Goal: Transaction & Acquisition: Download file/media

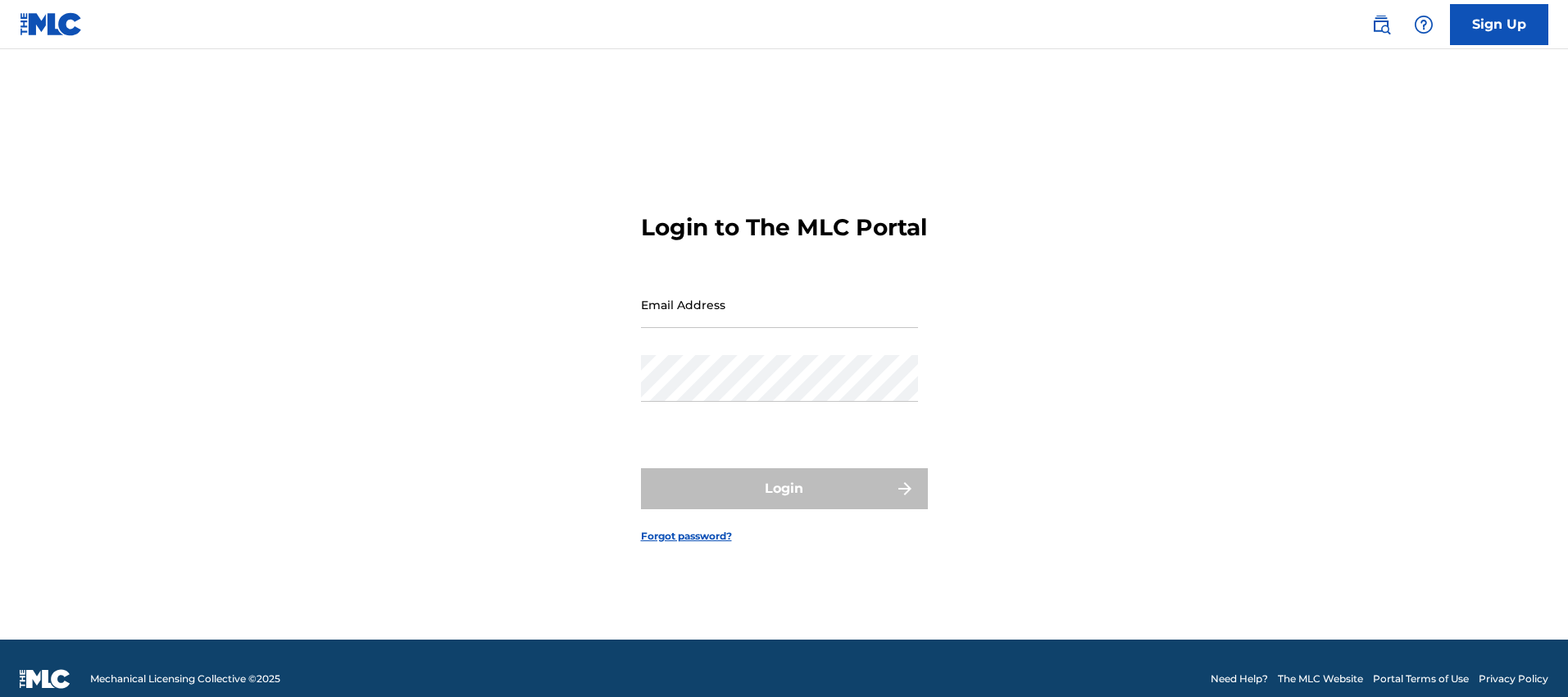
click at [762, 312] on input "Email Address" at bounding box center [779, 305] width 277 height 47
type input "[PERSON_NAME][EMAIL_ADDRESS][PERSON_NAME][DOMAIN_NAME]"
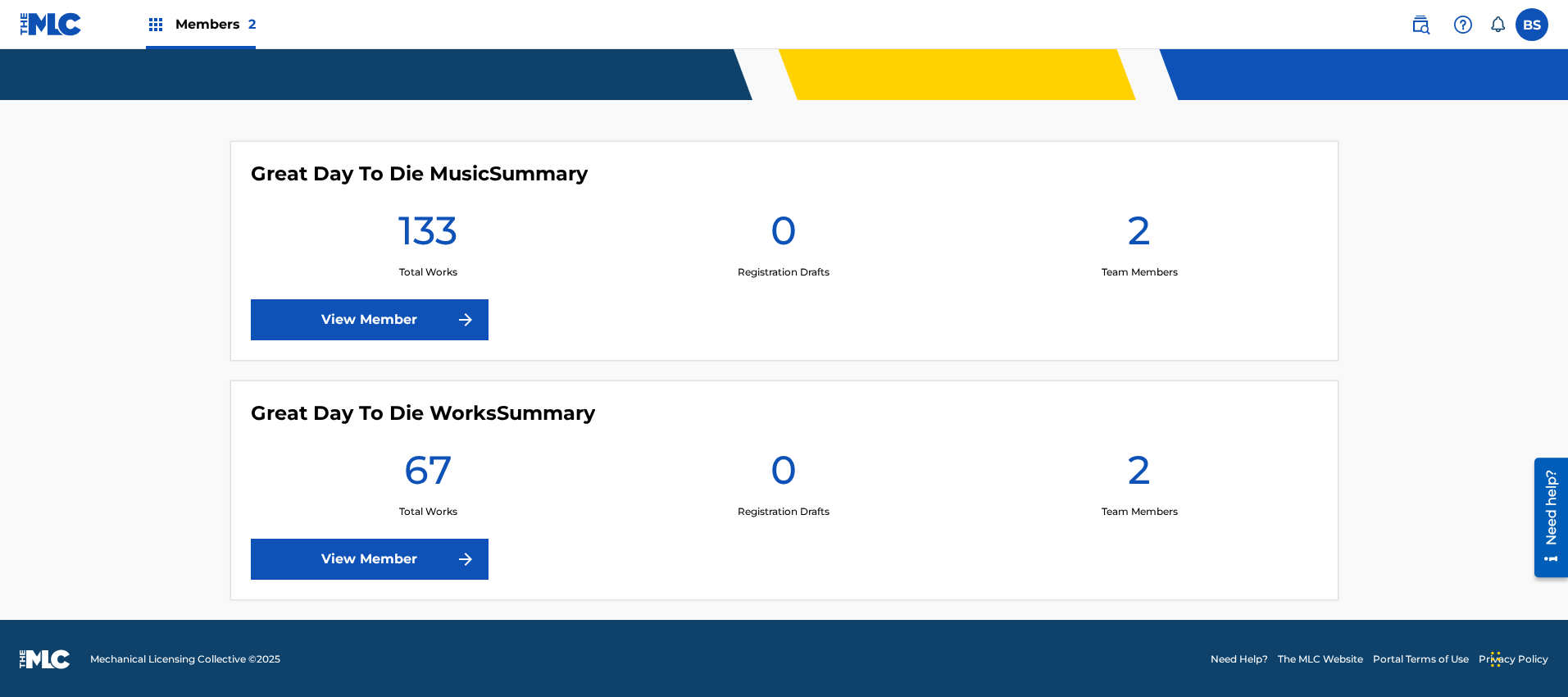
scroll to position [382, 0]
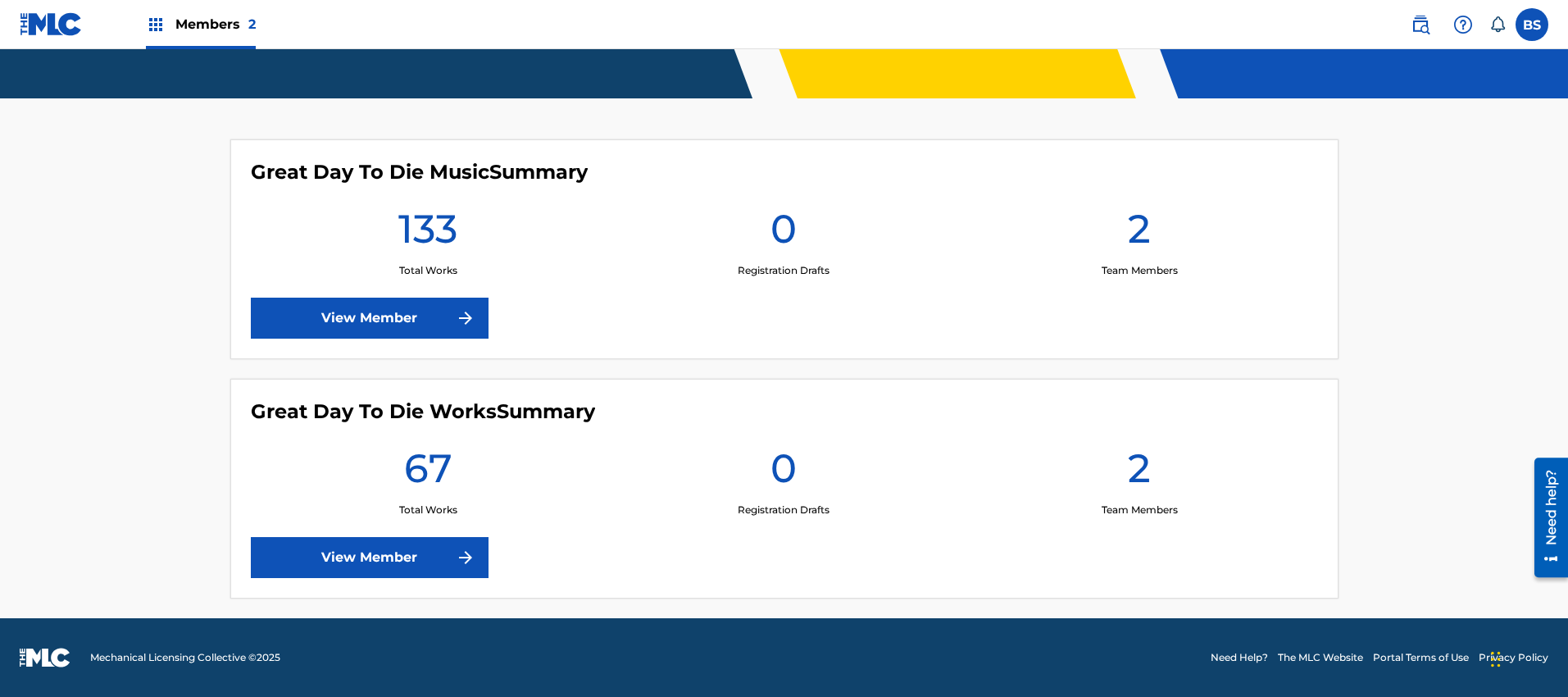
click at [456, 317] on img at bounding box center [465, 318] width 20 height 20
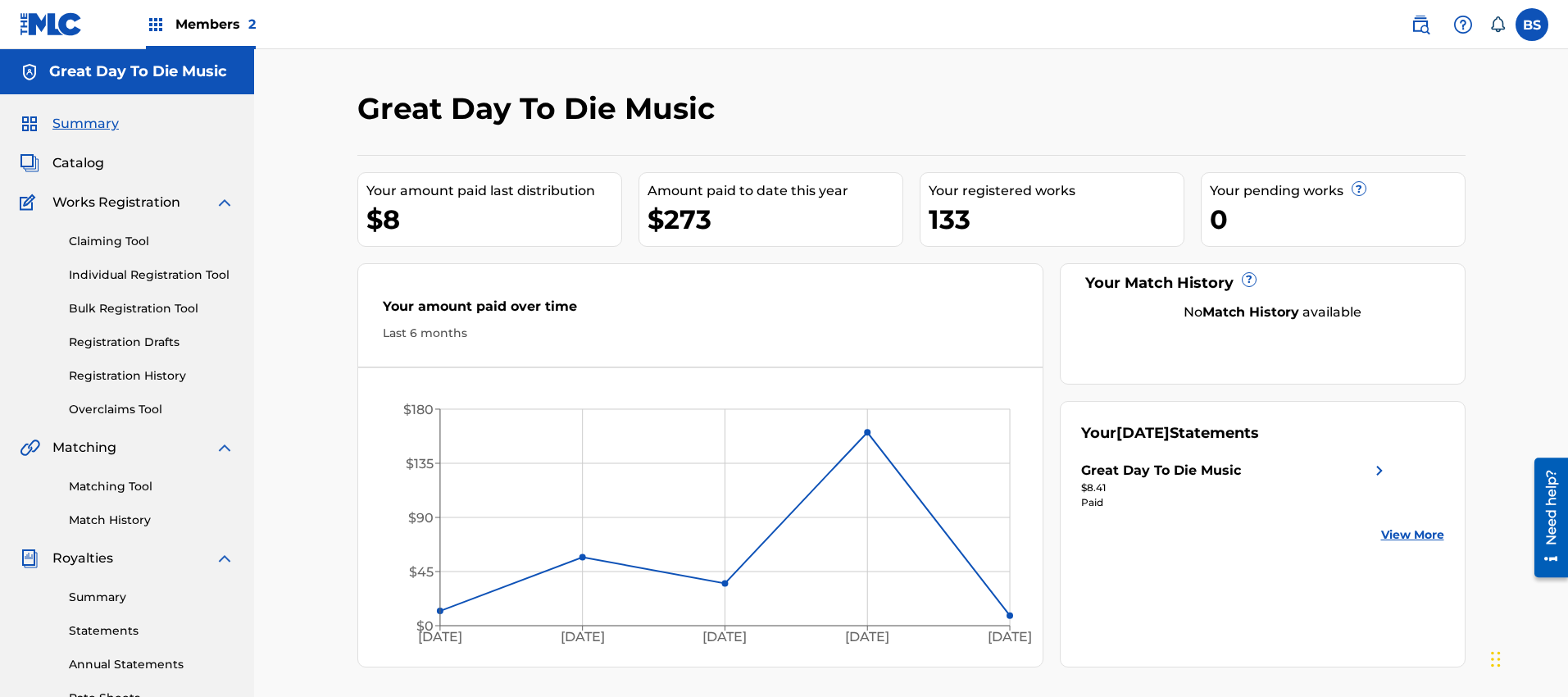
click at [108, 629] on link "Statements" at bounding box center [151, 630] width 165 height 17
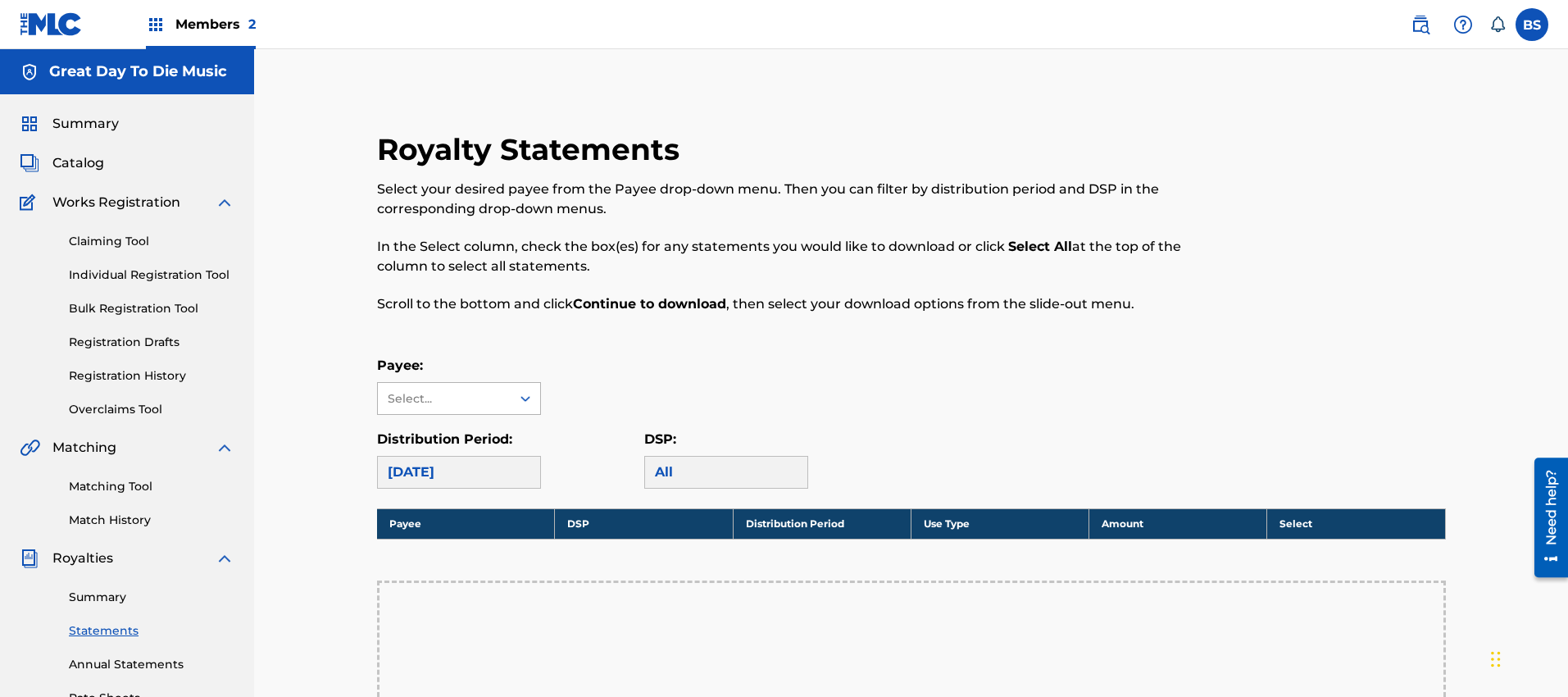
click at [494, 399] on div "Select..." at bounding box center [443, 399] width 111 height 17
click at [455, 439] on div "Great Day To Die Music" at bounding box center [459, 445] width 163 height 61
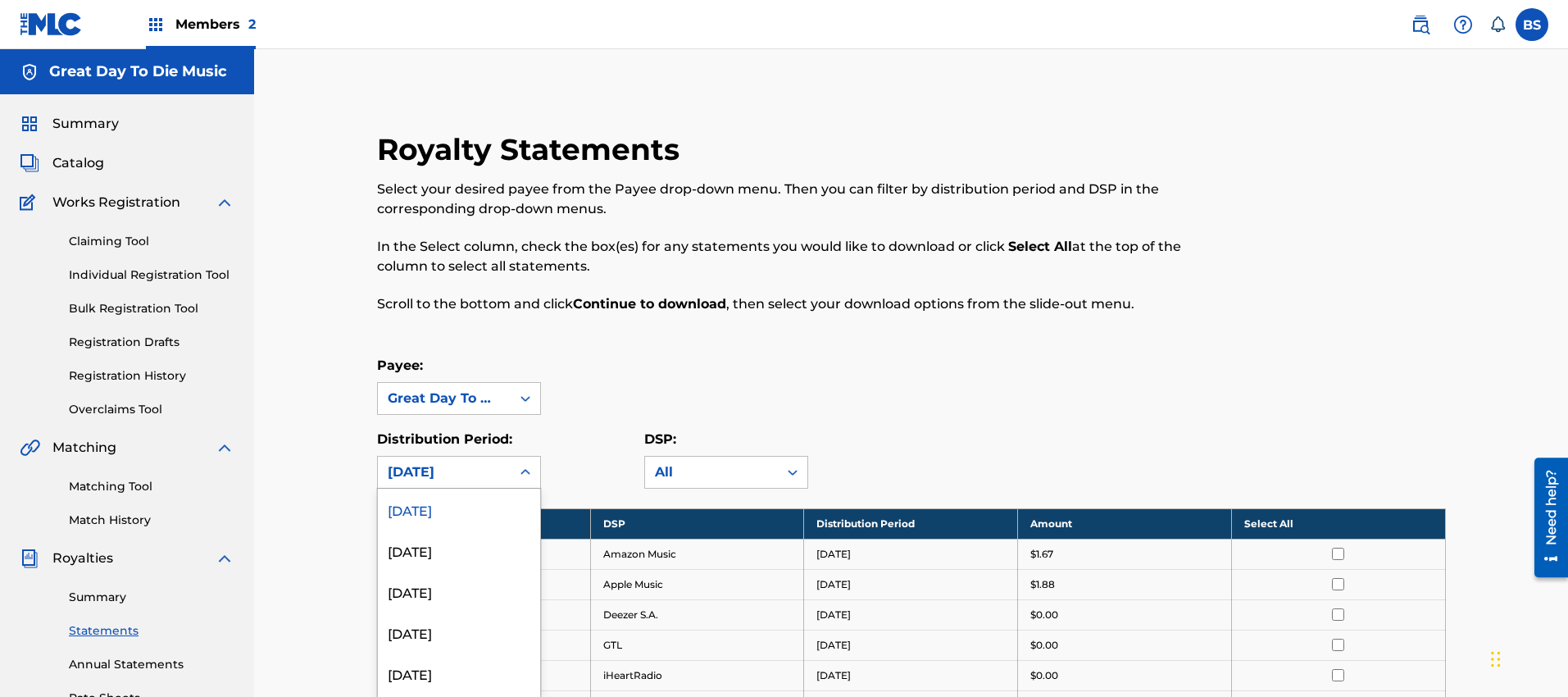
click at [502, 472] on div "August 2025, 1 of 53. 53 results available. Use Up and Down to choose options, …" at bounding box center [458, 472] width 164 height 33
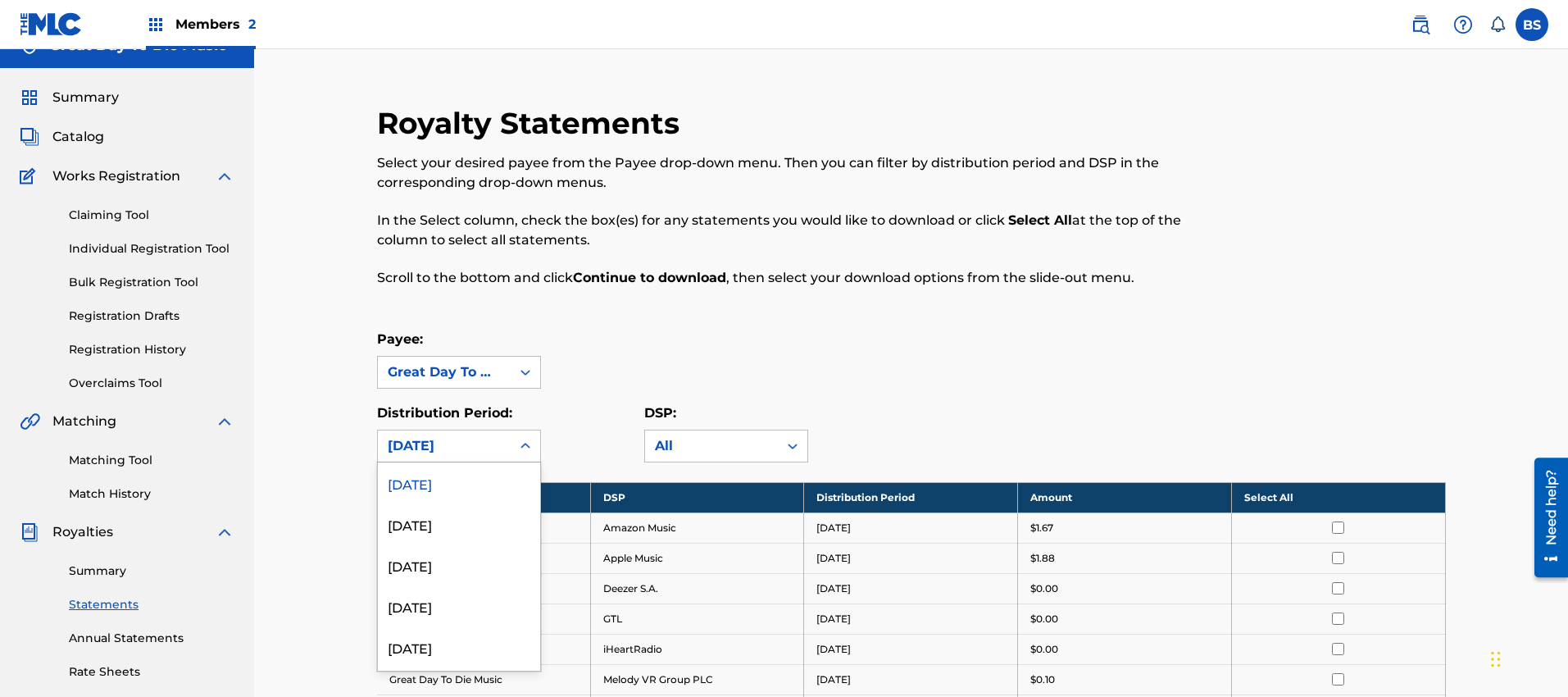
scroll to position [39, 0]
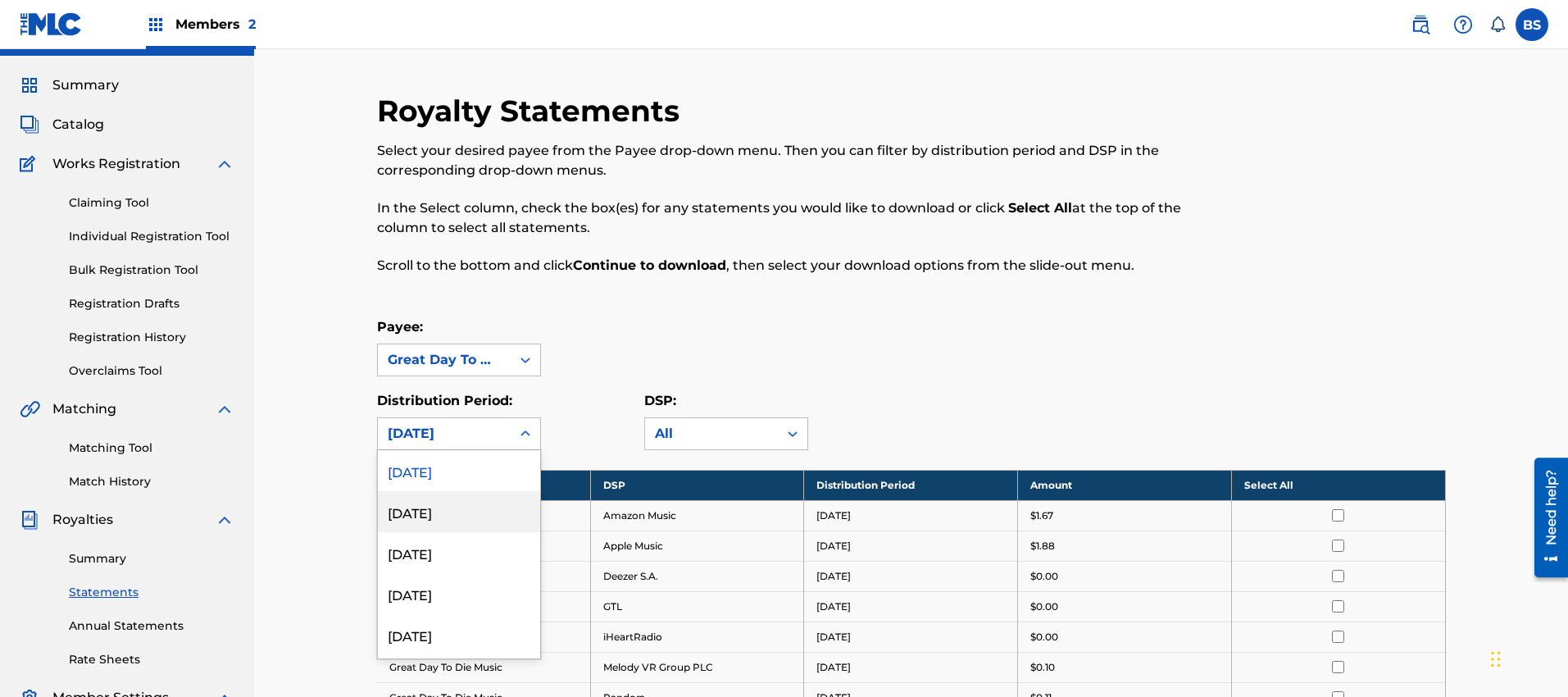
click at [437, 509] on div "July 2025" at bounding box center [459, 511] width 163 height 41
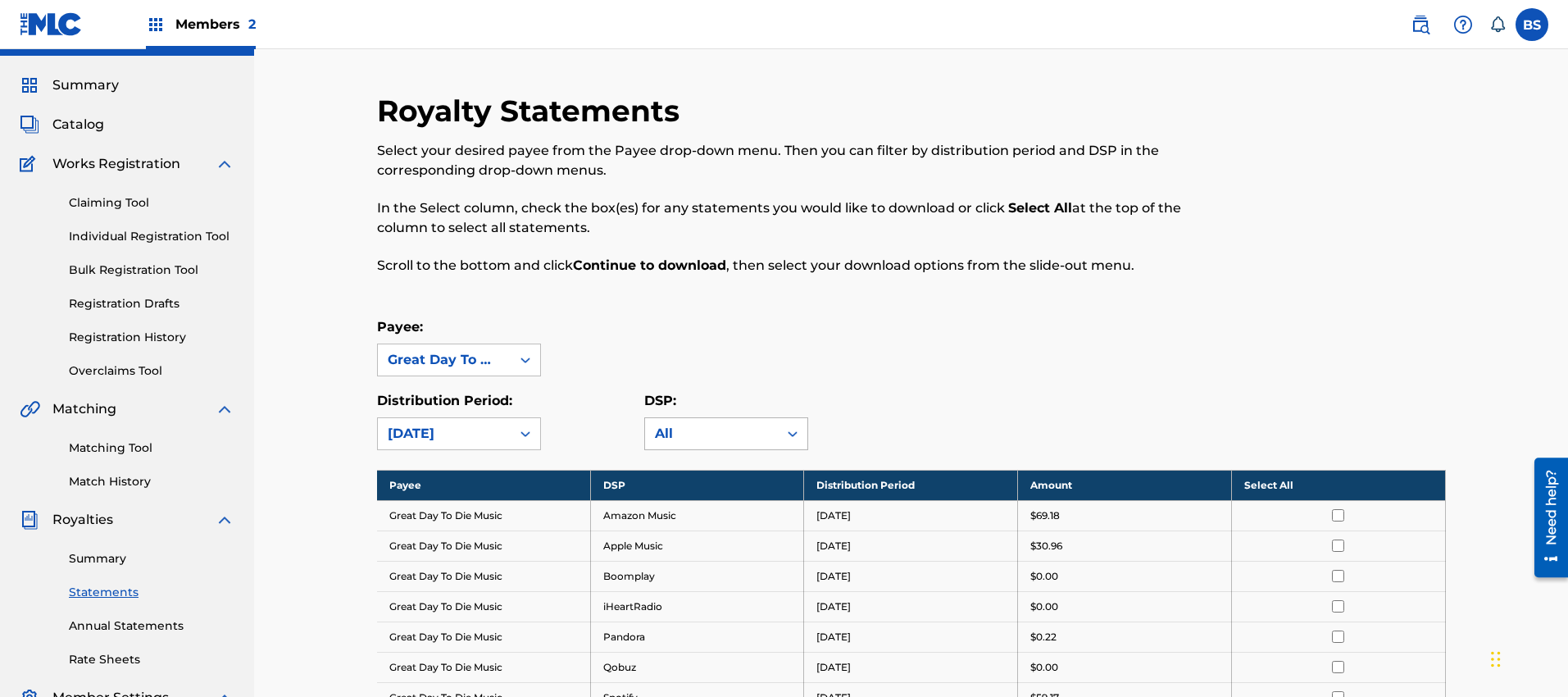
click at [704, 432] on div "All" at bounding box center [711, 434] width 113 height 20
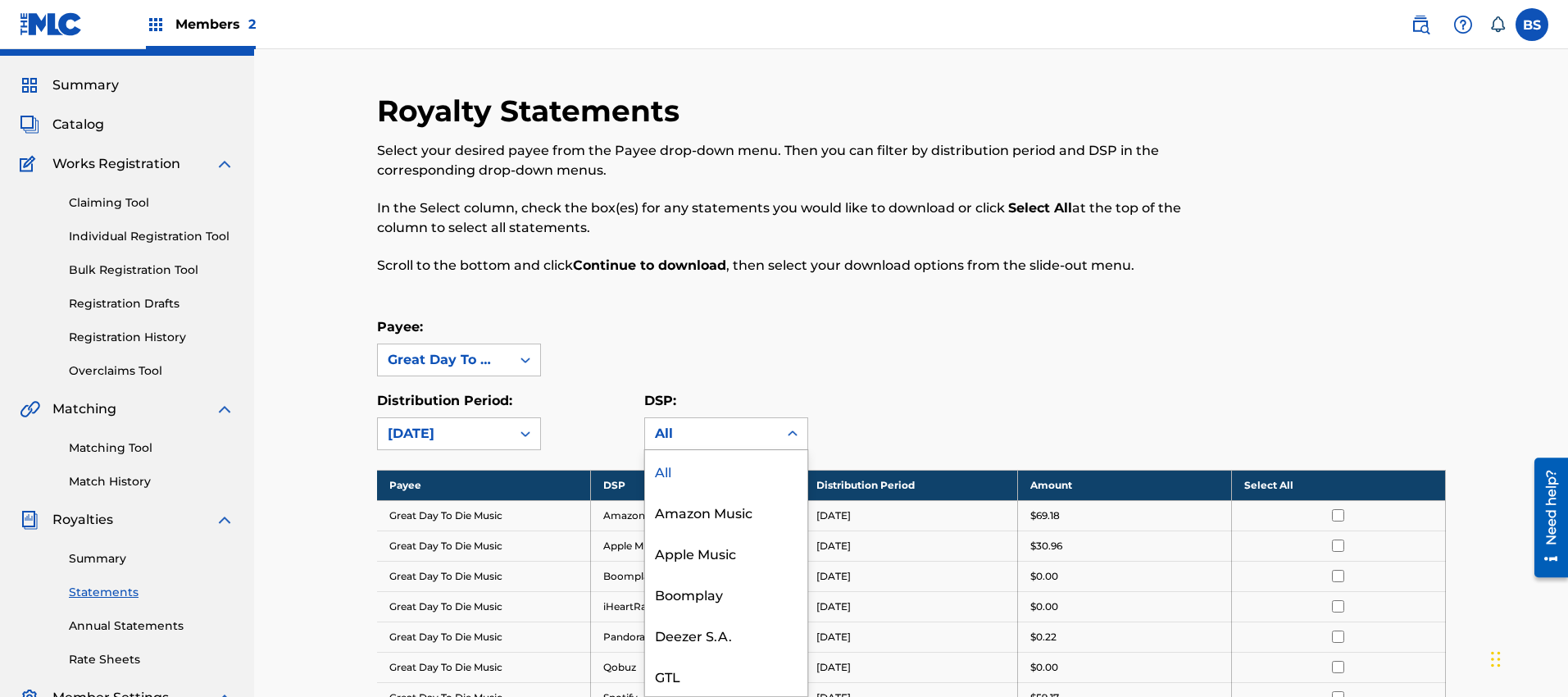
click at [690, 476] on div "All" at bounding box center [727, 470] width 163 height 41
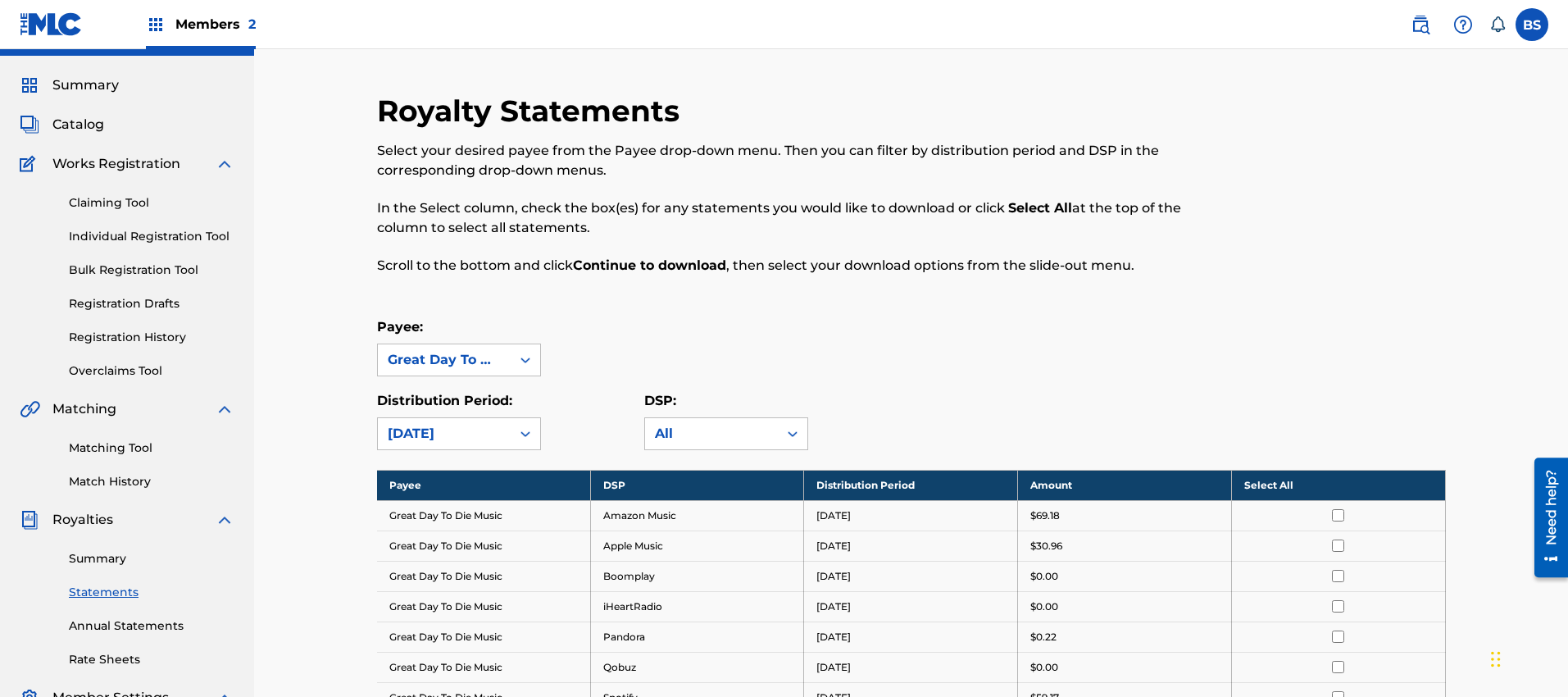
click at [940, 382] on div "Payee: Great Day To Die Music Distribution Period: July 2025 DSP: option All, s…" at bounding box center [911, 383] width 1069 height 133
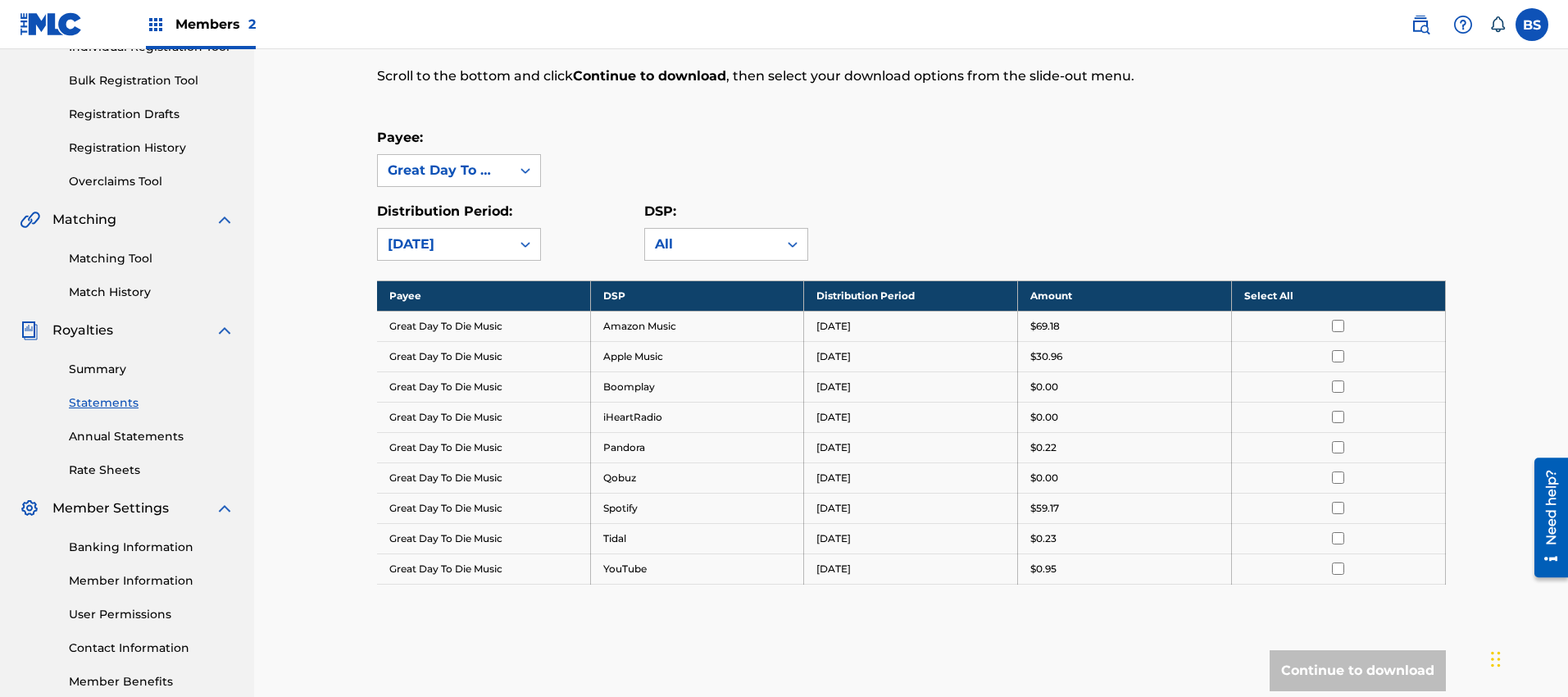
scroll to position [366, 0]
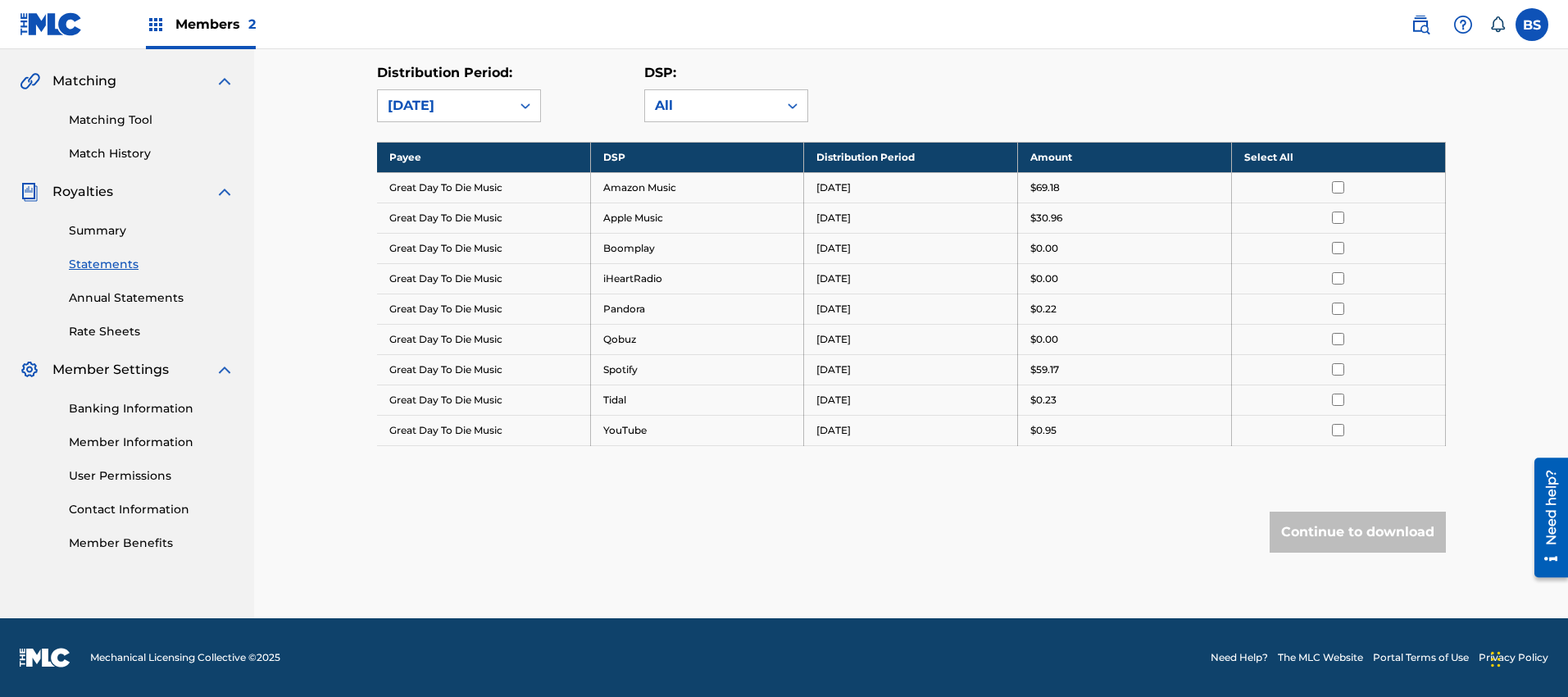
click at [1290, 161] on th "Select All" at bounding box center [1338, 157] width 214 height 31
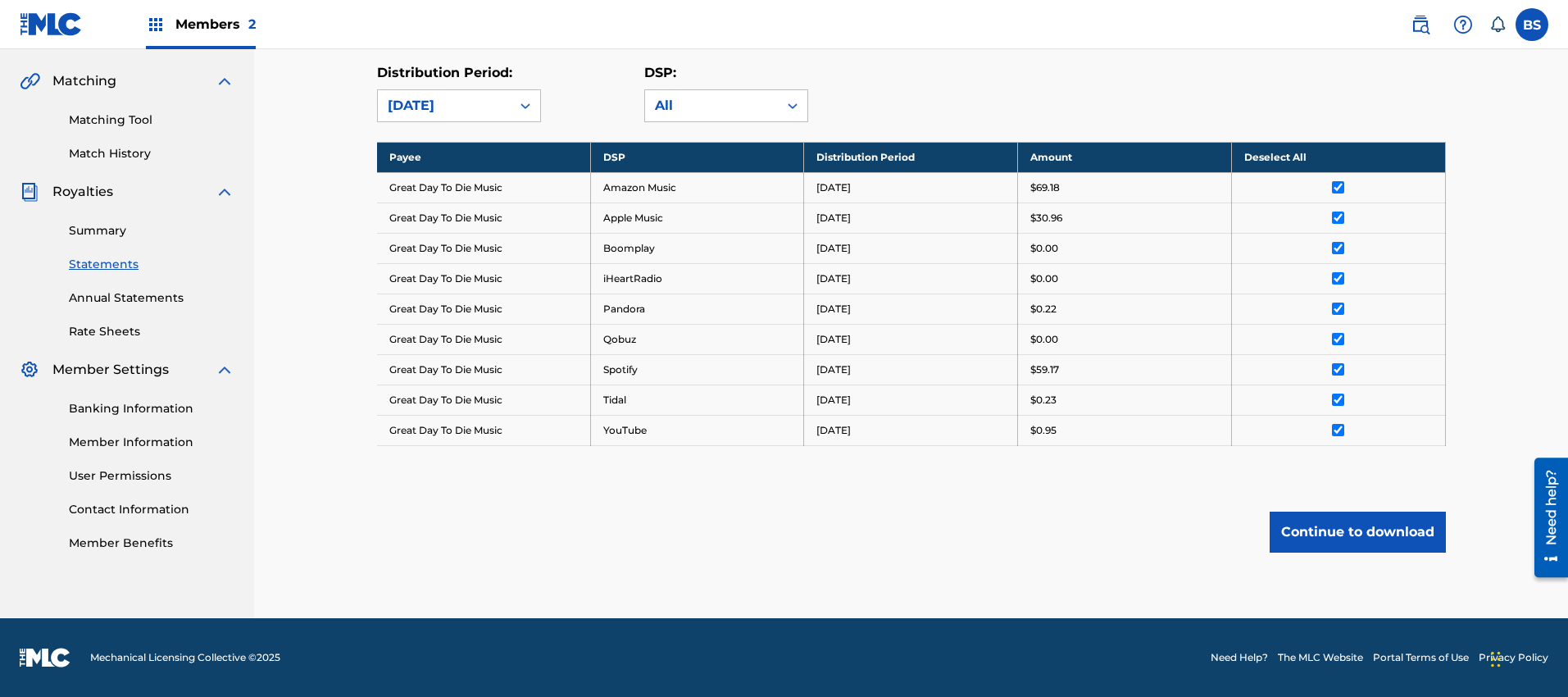
click at [1361, 532] on button "Continue to download" at bounding box center [1357, 532] width 176 height 41
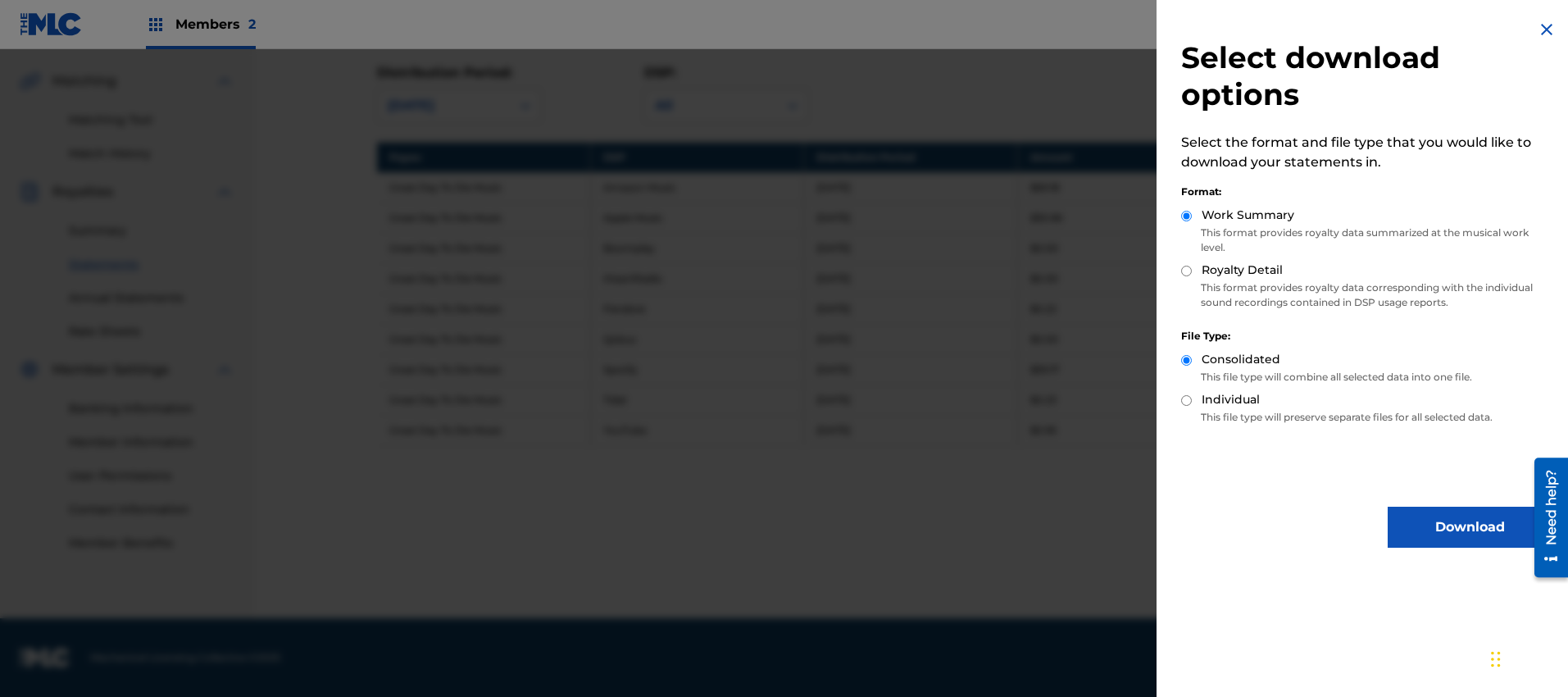
click at [1459, 529] on button "Download" at bounding box center [1469, 527] width 164 height 41
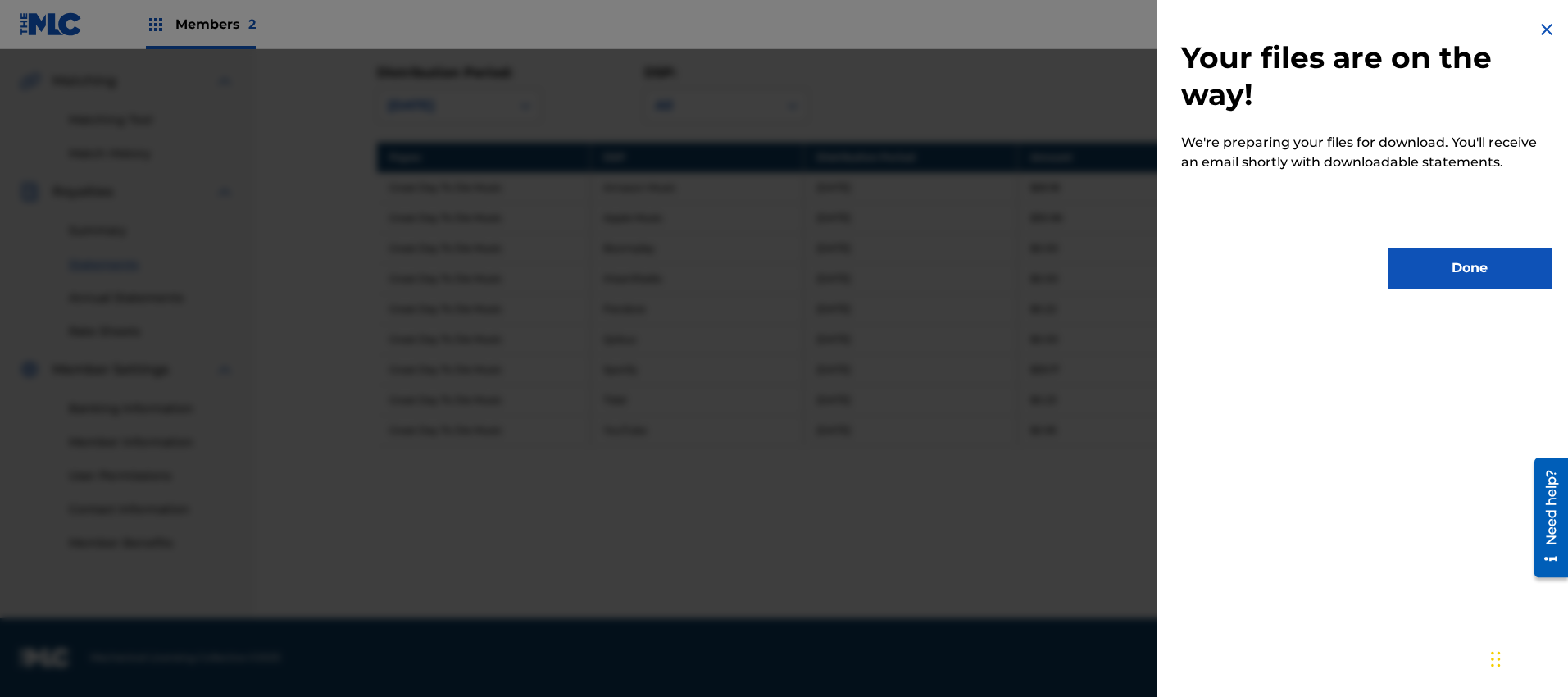
click at [1460, 262] on button "Done" at bounding box center [1469, 268] width 164 height 41
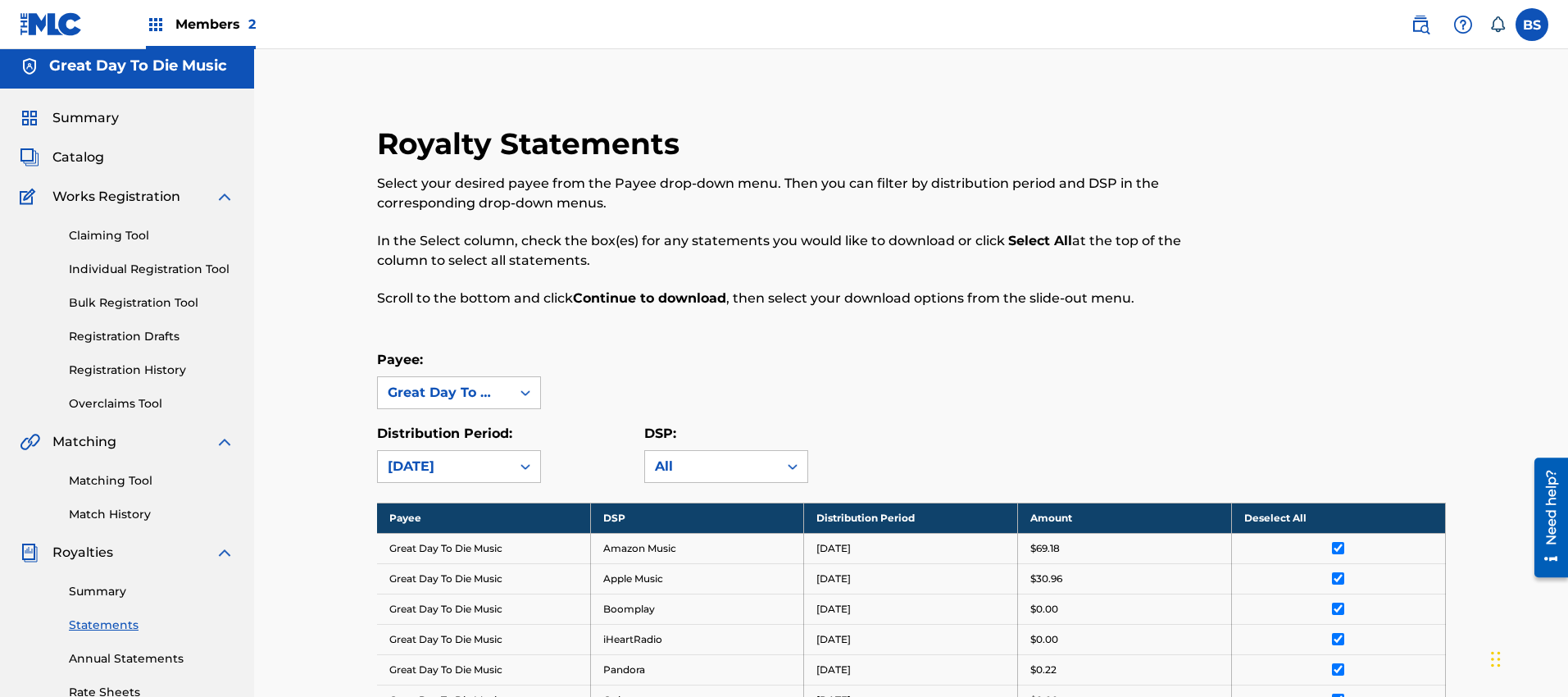
scroll to position [0, 0]
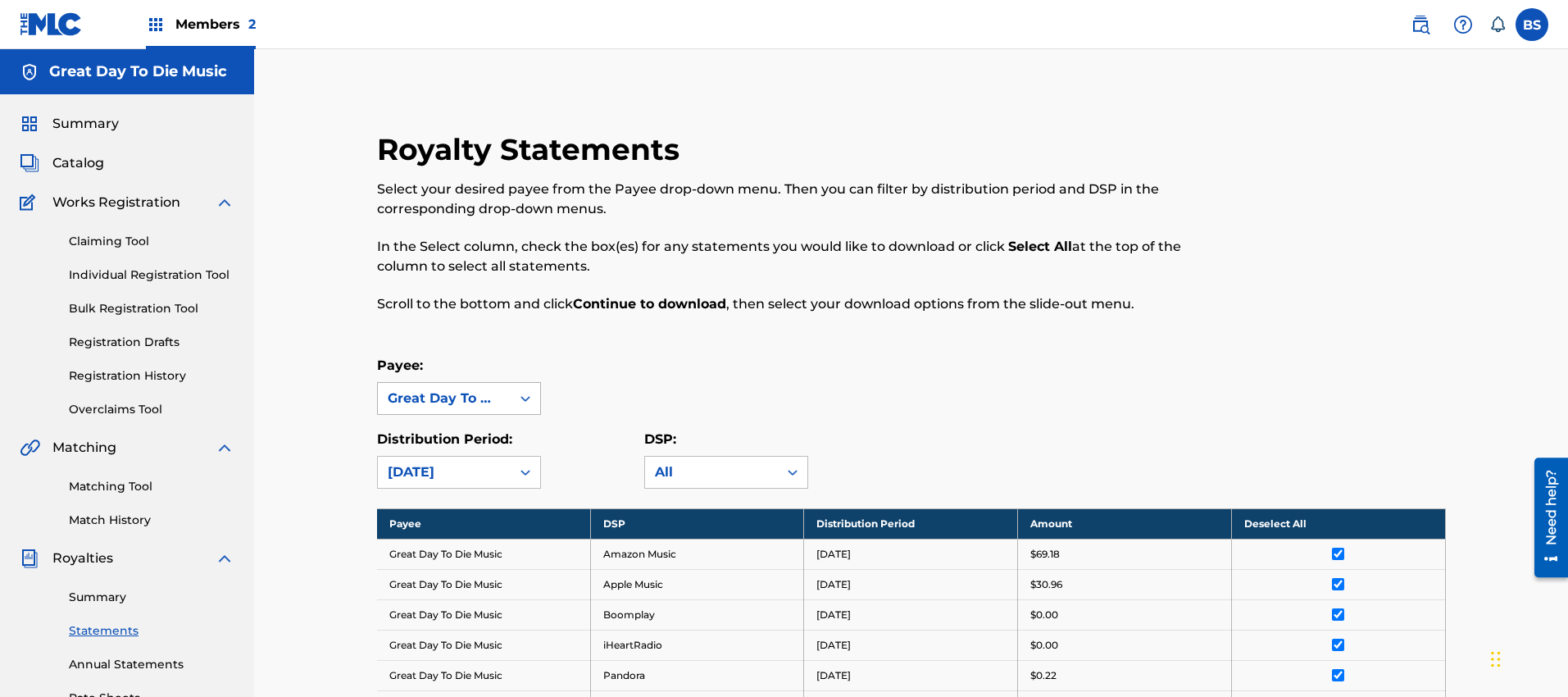
click at [513, 401] on div at bounding box center [525, 399] width 30 height 30
drag, startPoint x: 653, startPoint y: 377, endPoint x: 654, endPoint y: 362, distance: 15.0
click at [654, 372] on div "Payee: Great Day To Die Music" at bounding box center [911, 385] width 1069 height 59
click at [101, 75] on h5 "Great Day To Die Music" at bounding box center [137, 71] width 178 height 19
click at [43, 13] on img at bounding box center [52, 24] width 63 height 24
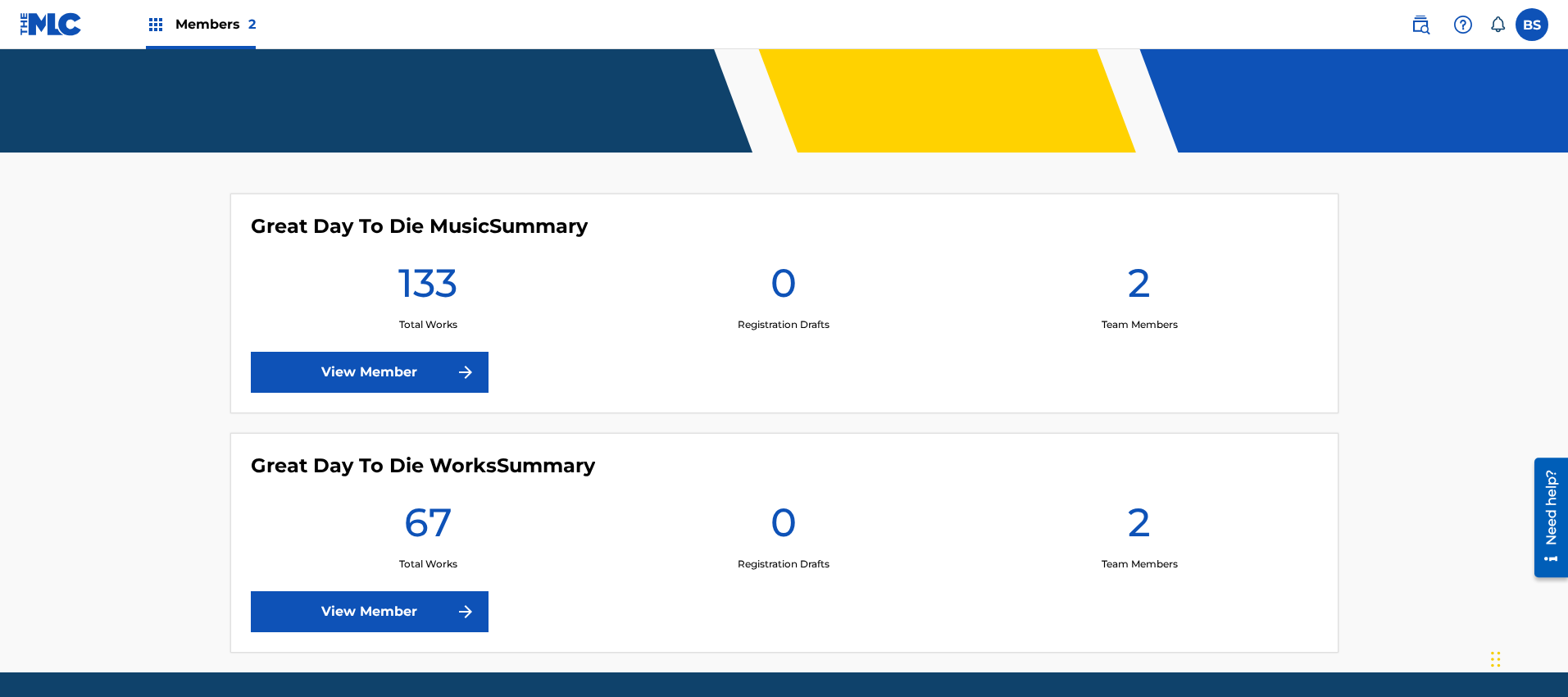
scroll to position [329, 0]
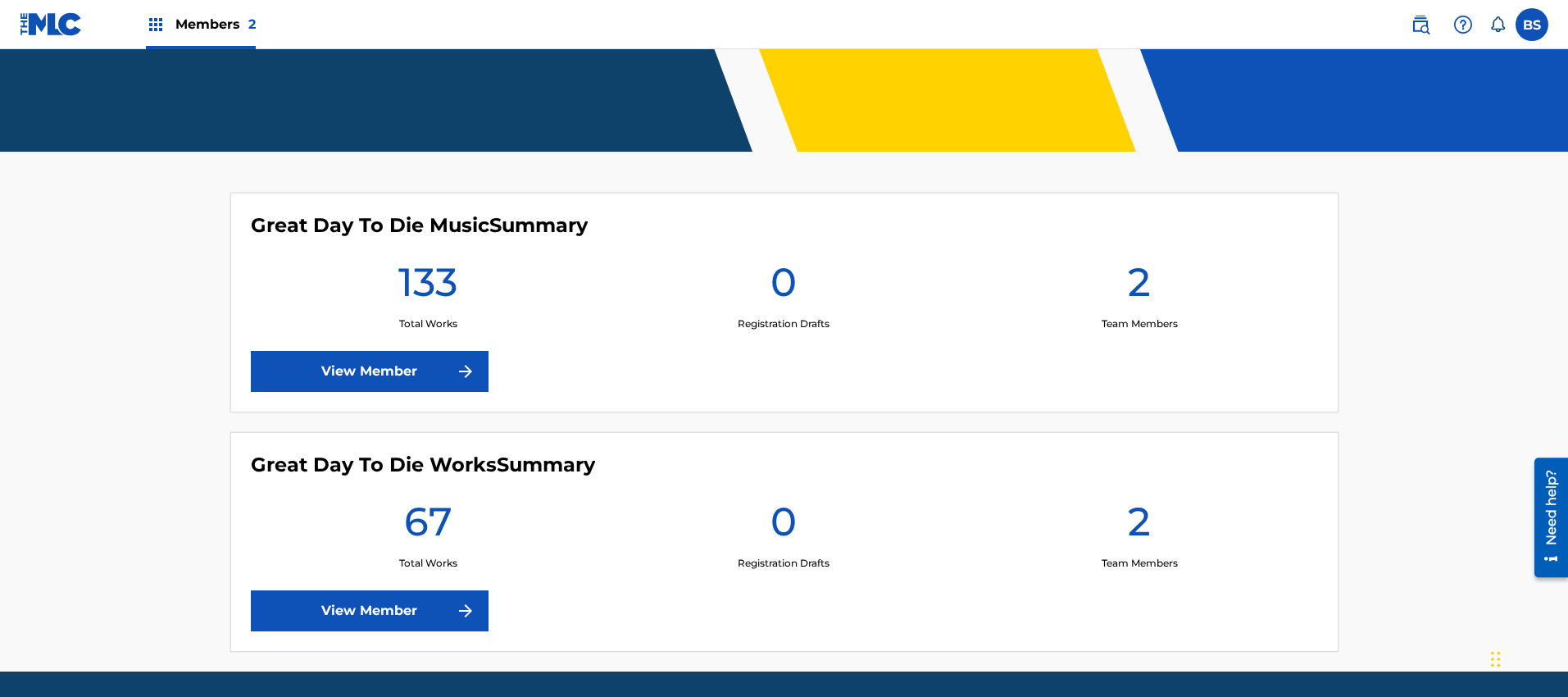
click at [351, 608] on link "View Member" at bounding box center [370, 610] width 238 height 41
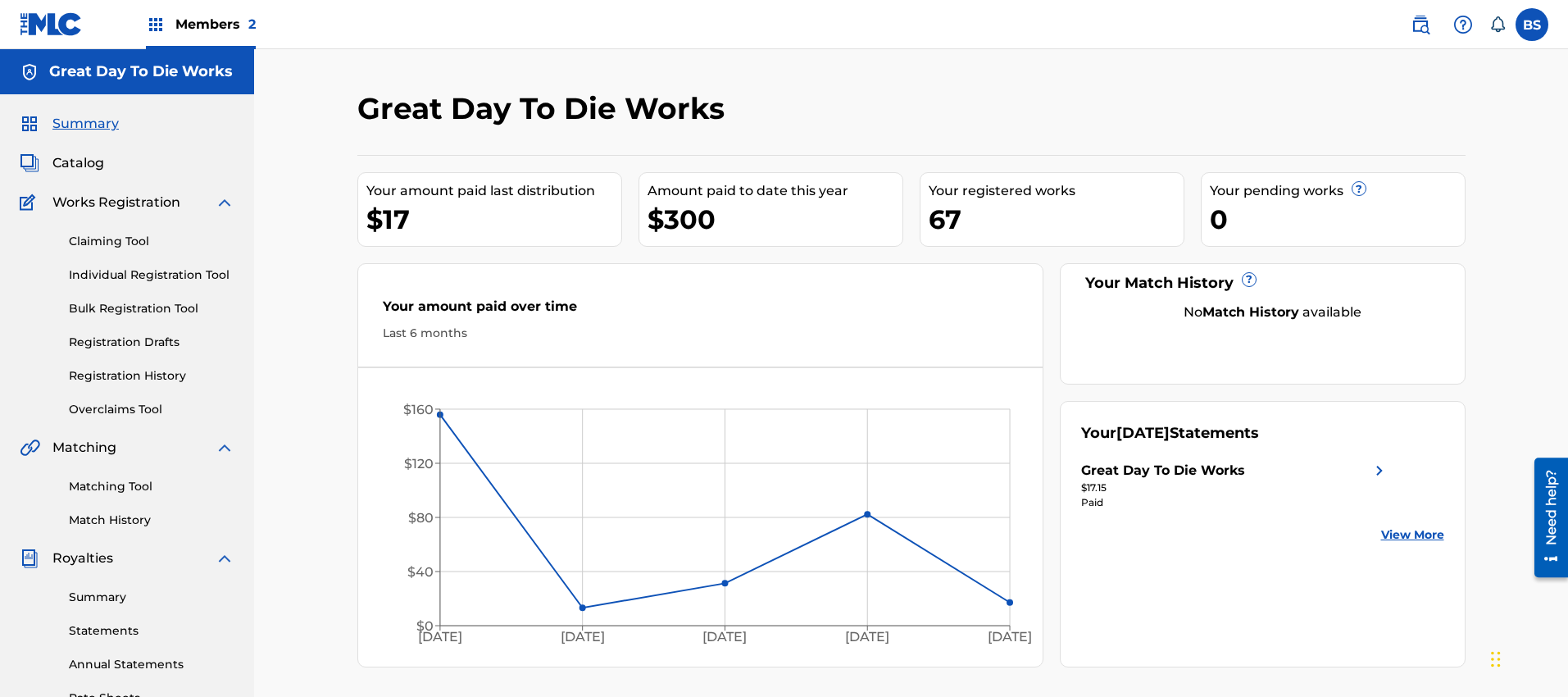
click at [101, 623] on link "Statements" at bounding box center [151, 630] width 165 height 17
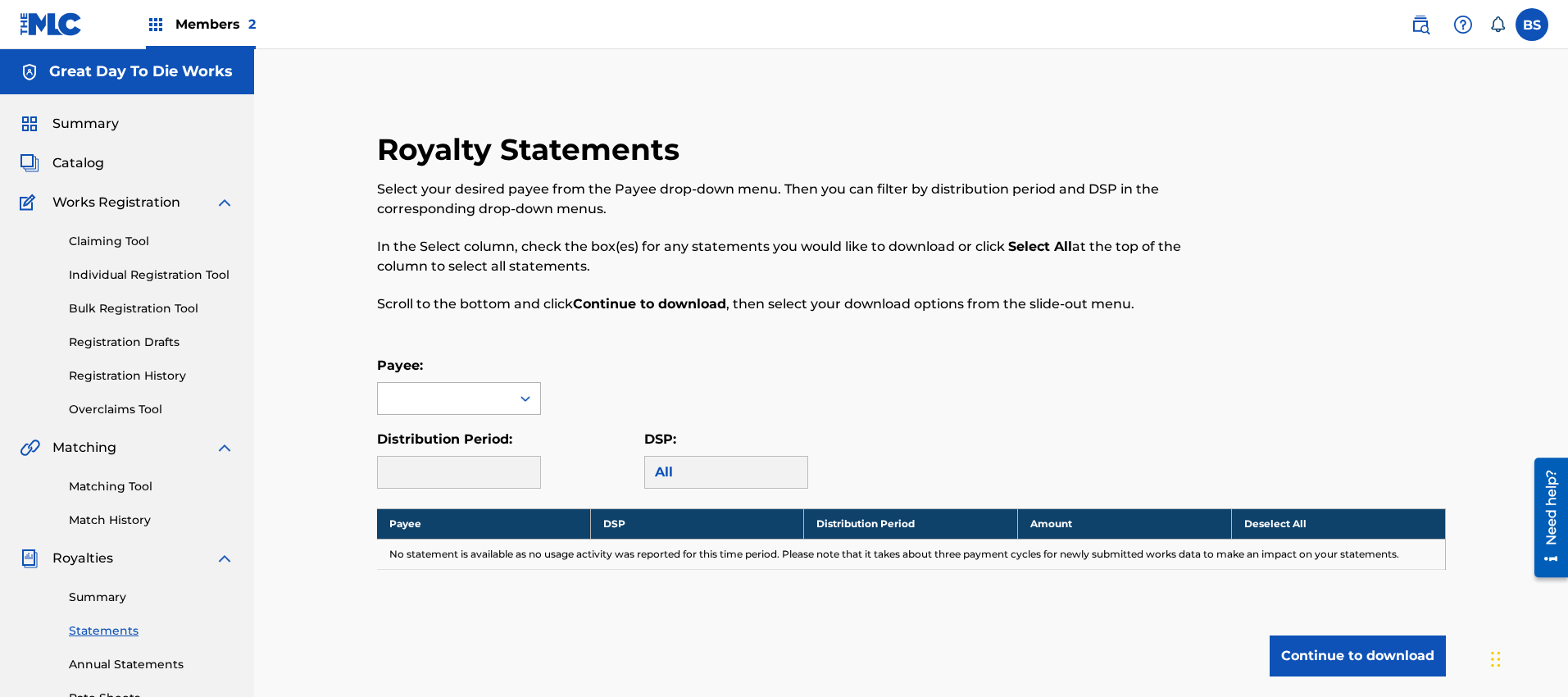
drag, startPoint x: 499, startPoint y: 389, endPoint x: 477, endPoint y: 410, distance: 30.4
click at [498, 389] on div at bounding box center [444, 399] width 133 height 31
click at [435, 446] on div "Great Day To Die Works" at bounding box center [459, 445] width 163 height 61
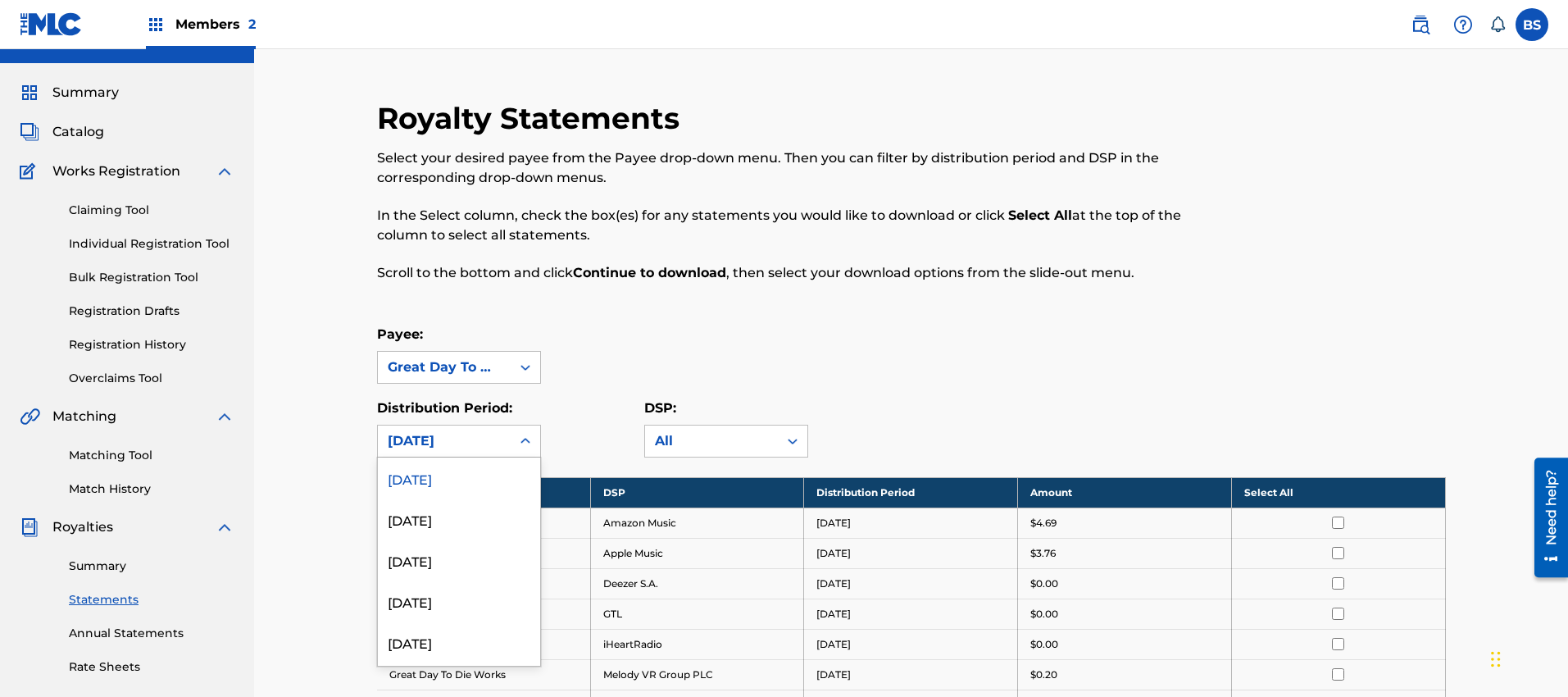
drag, startPoint x: 438, startPoint y: 467, endPoint x: 455, endPoint y: 482, distance: 22.7
click at [438, 457] on div "August 2025, 1 of 53. 53 results available. Use Up and Down to choose options, …" at bounding box center [458, 441] width 164 height 33
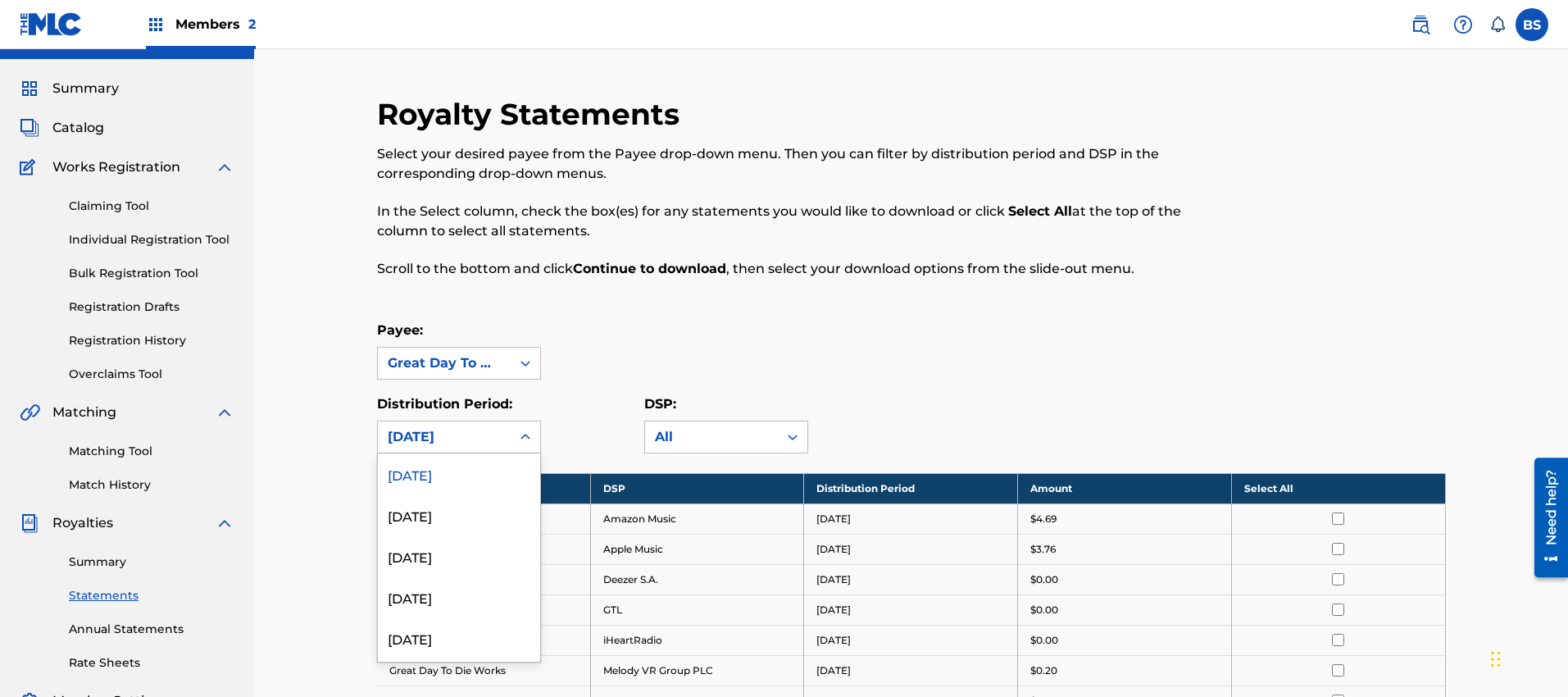
scroll to position [39, 0]
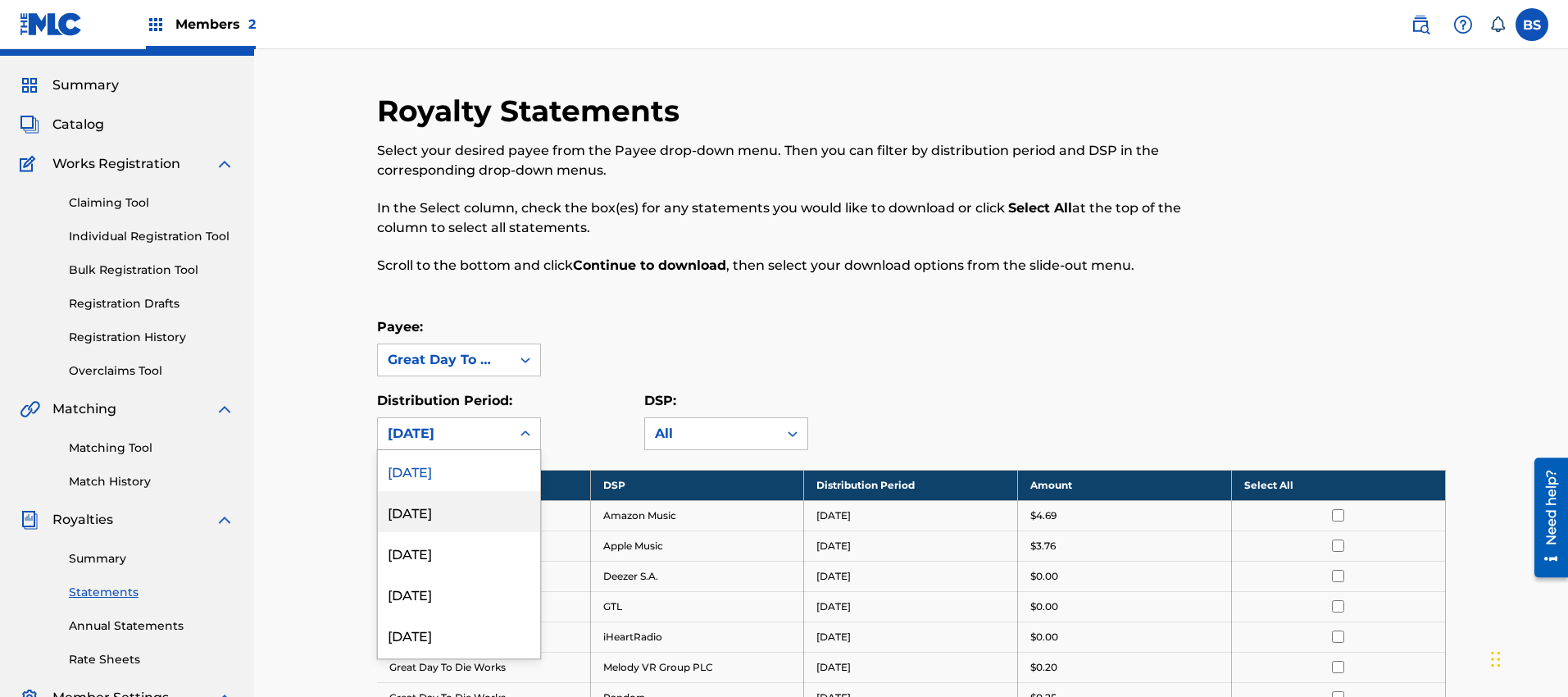
click at [463, 518] on div "July 2025" at bounding box center [459, 511] width 163 height 41
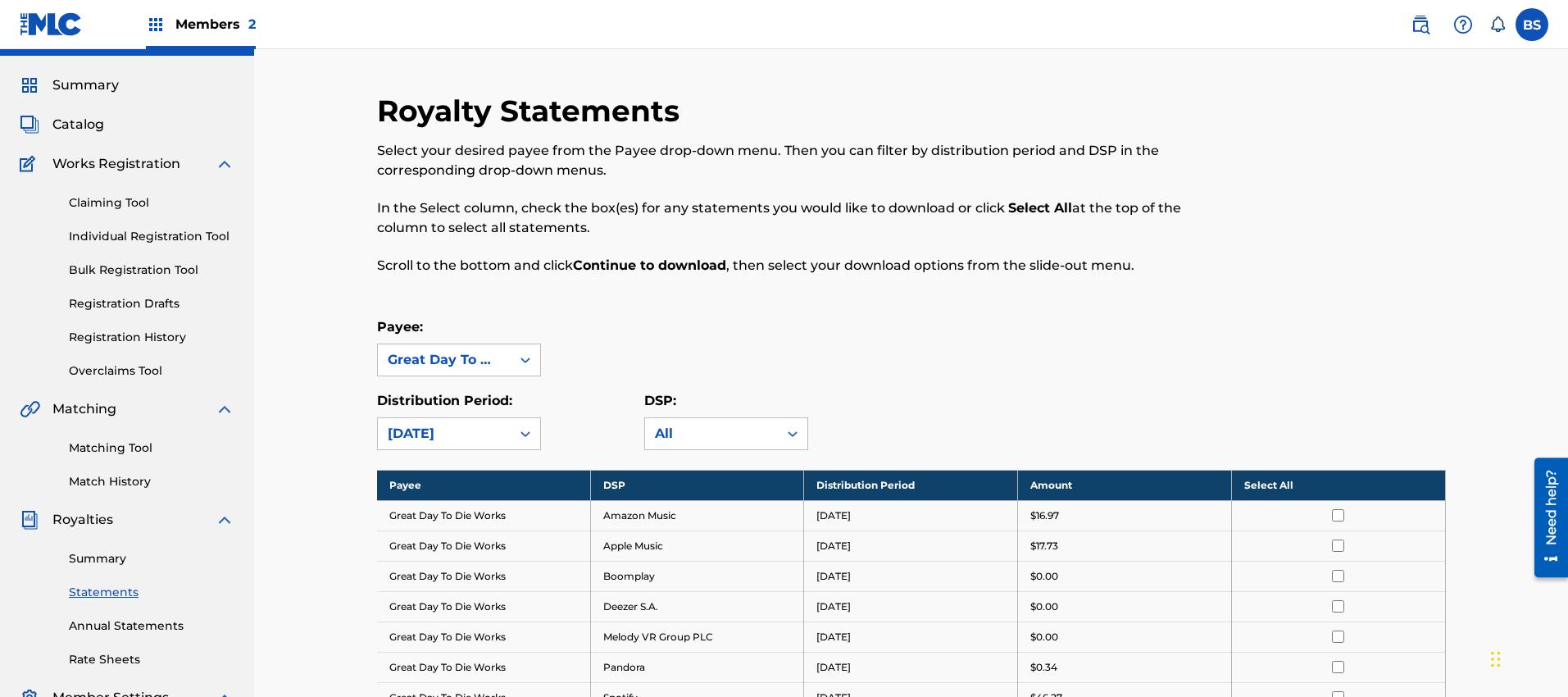
click at [1308, 481] on th "Select All" at bounding box center [1338, 485] width 214 height 31
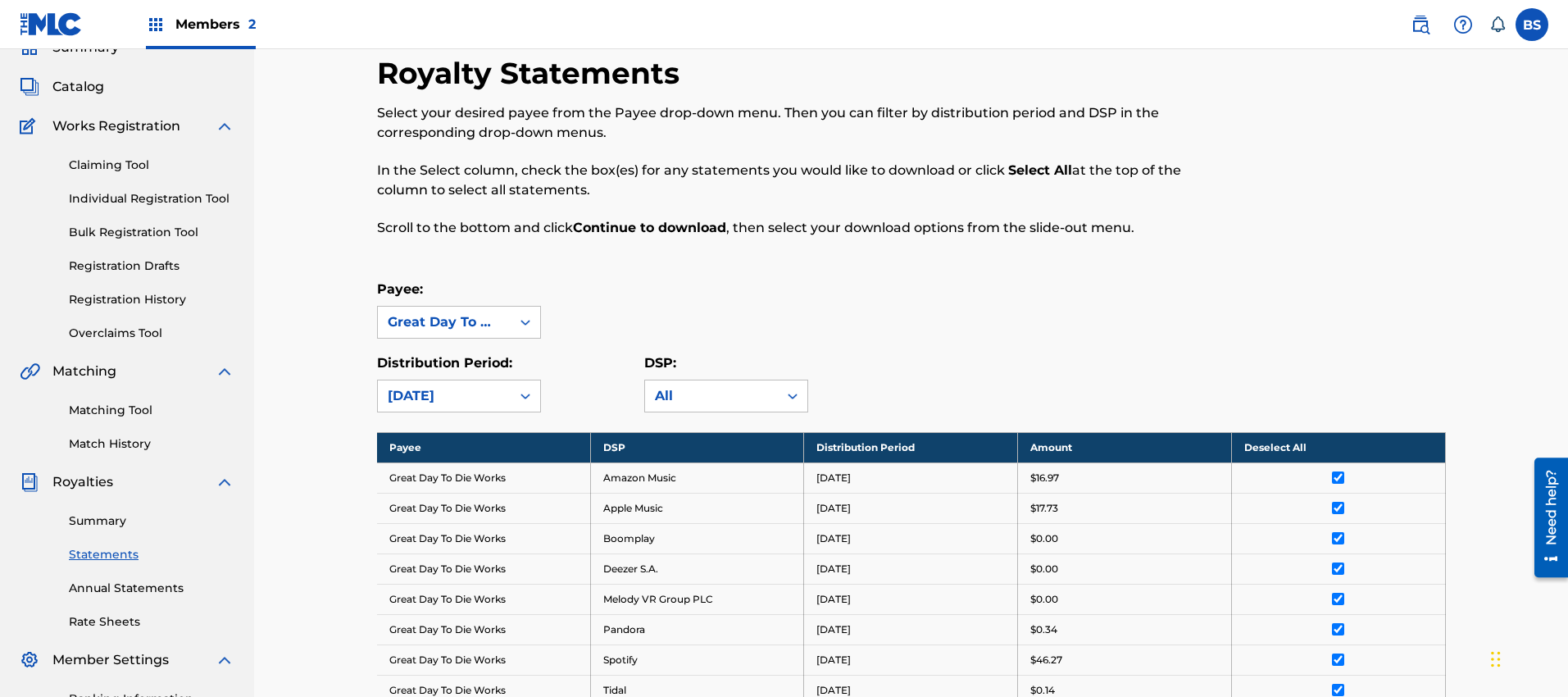
scroll to position [366, 0]
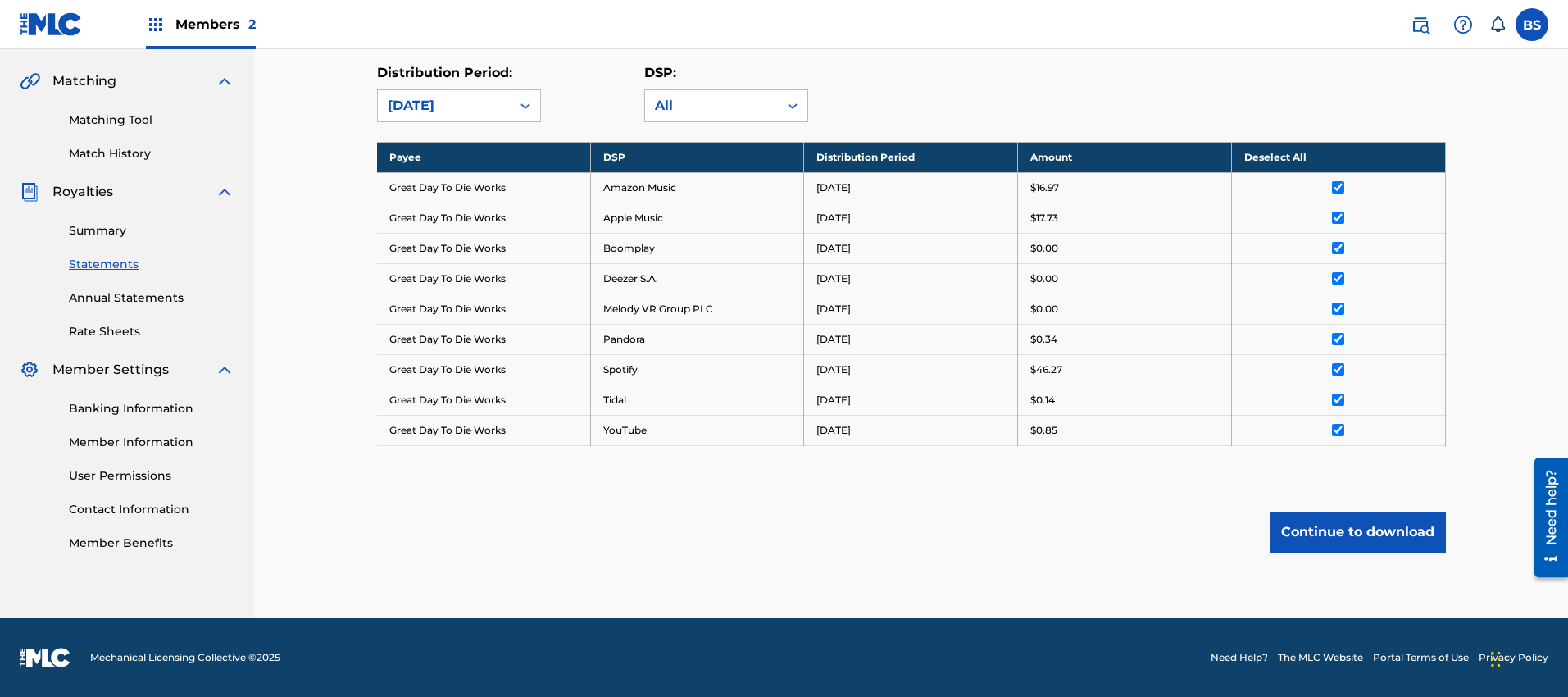
click at [1334, 532] on button "Continue to download" at bounding box center [1357, 532] width 176 height 41
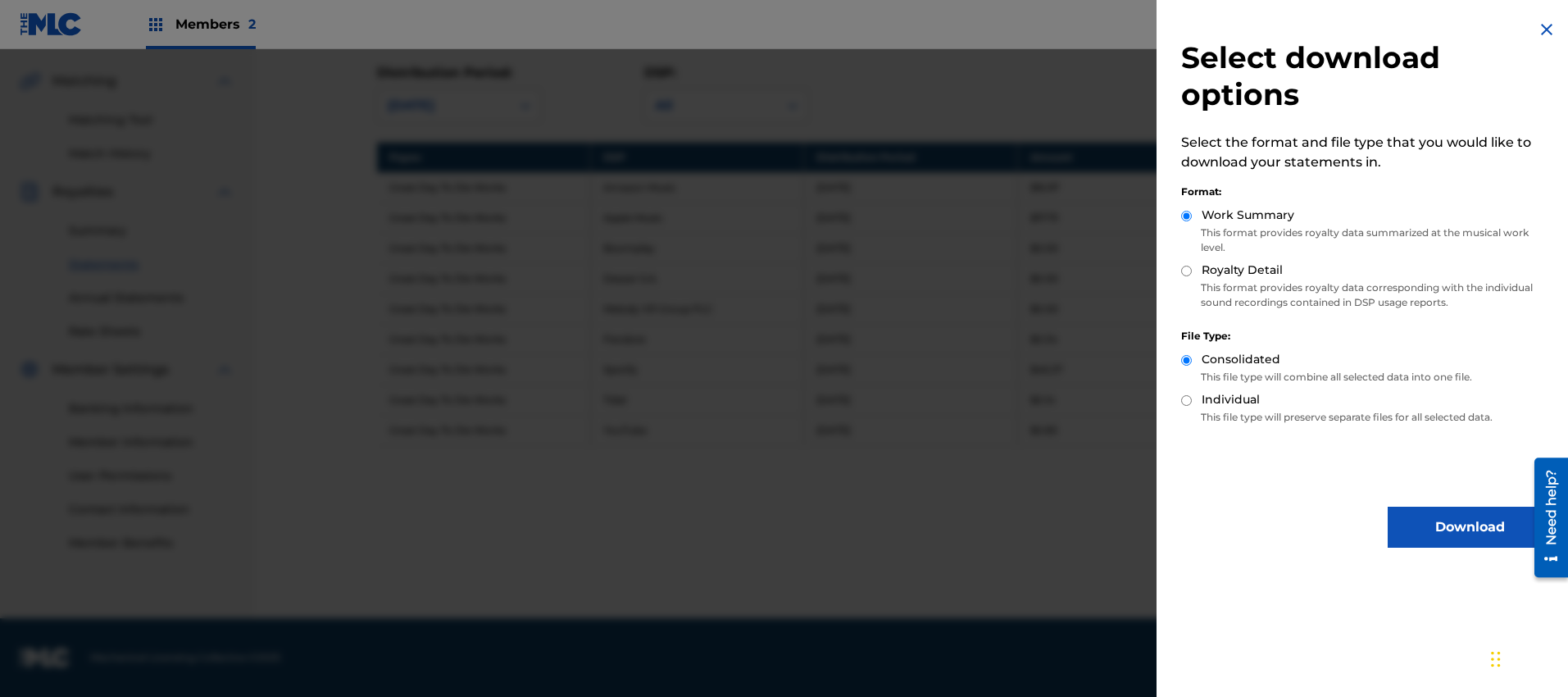
click at [1457, 529] on button "Download" at bounding box center [1469, 527] width 164 height 41
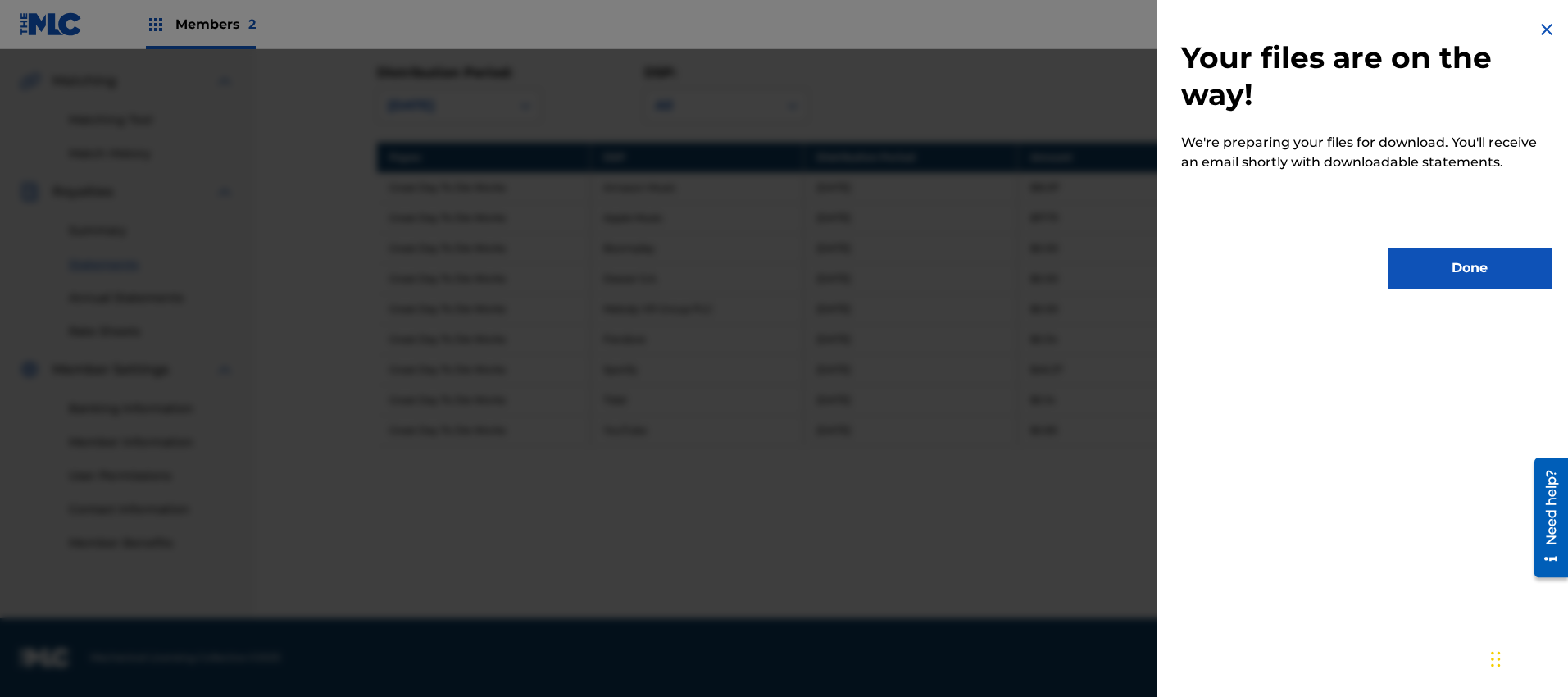
drag, startPoint x: 1477, startPoint y: 277, endPoint x: 1460, endPoint y: 271, distance: 18.0
click at [1476, 276] on button "Done" at bounding box center [1469, 268] width 164 height 41
